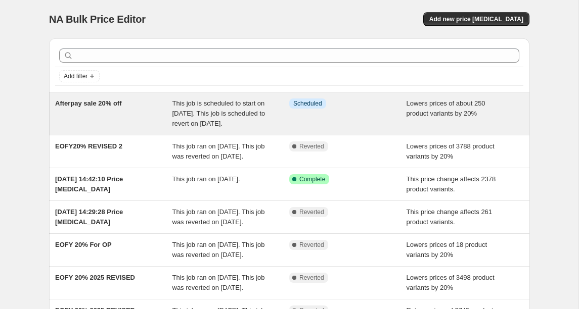
click at [136, 119] on div "Afterpay sale 20% off" at bounding box center [113, 114] width 117 height 30
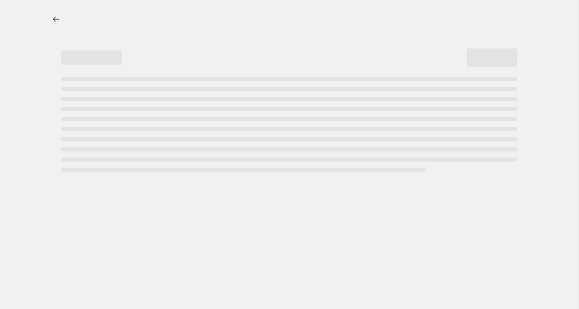
select select "percentage"
select select "not_equal"
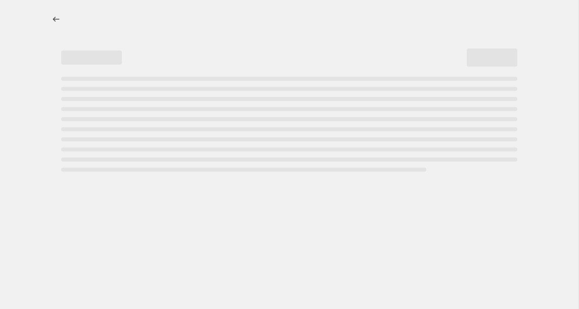
select select "not_equal"
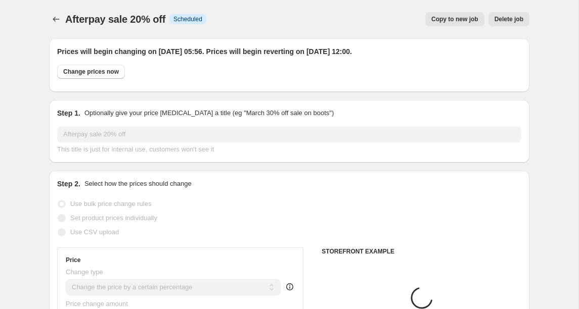
select select "collection"
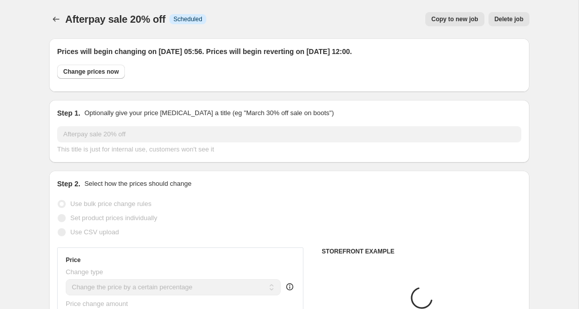
select select "collection"
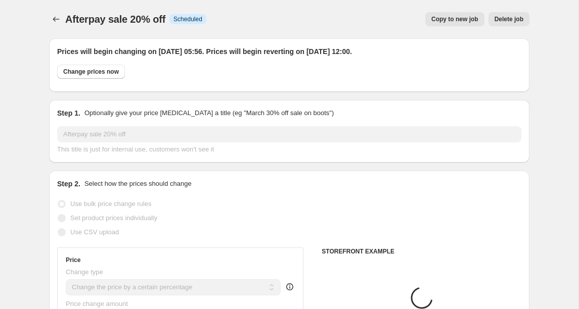
select select "collection"
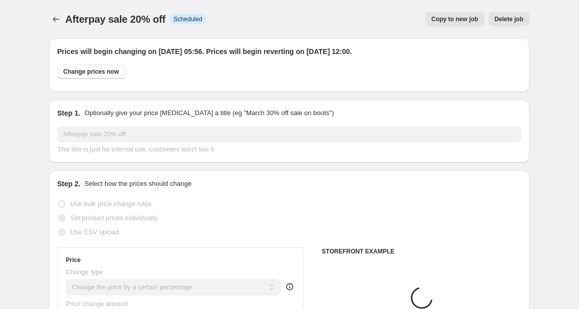
select select "collection"
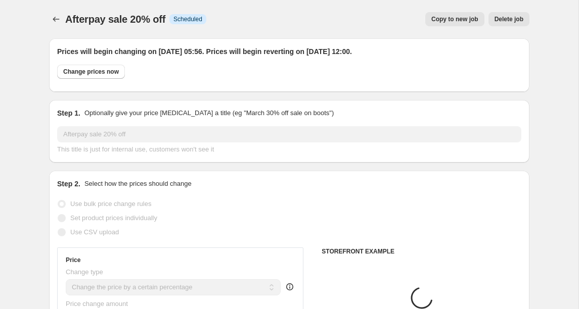
select select "collection"
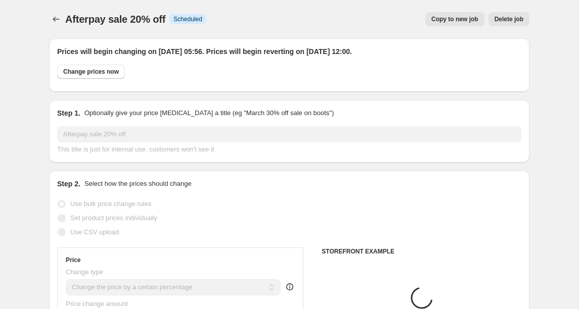
select select "collection"
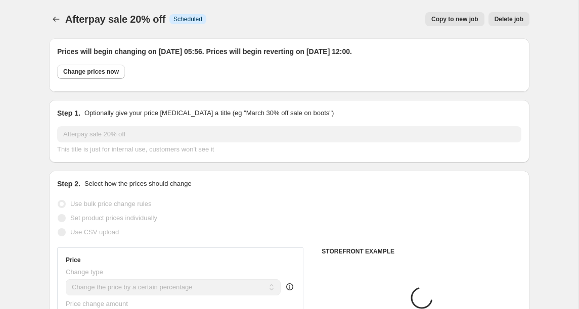
select select "collection"
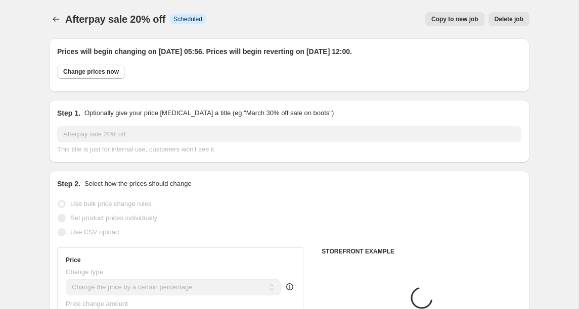
select select "collection"
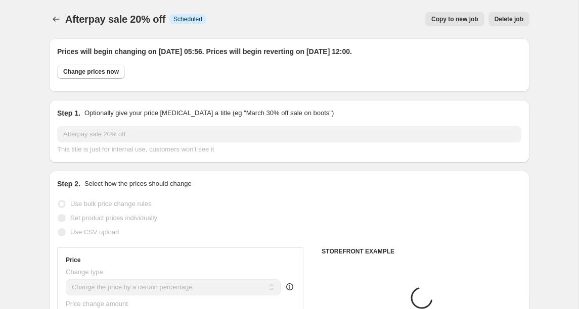
select select "collection"
